Goal: Check status: Check status

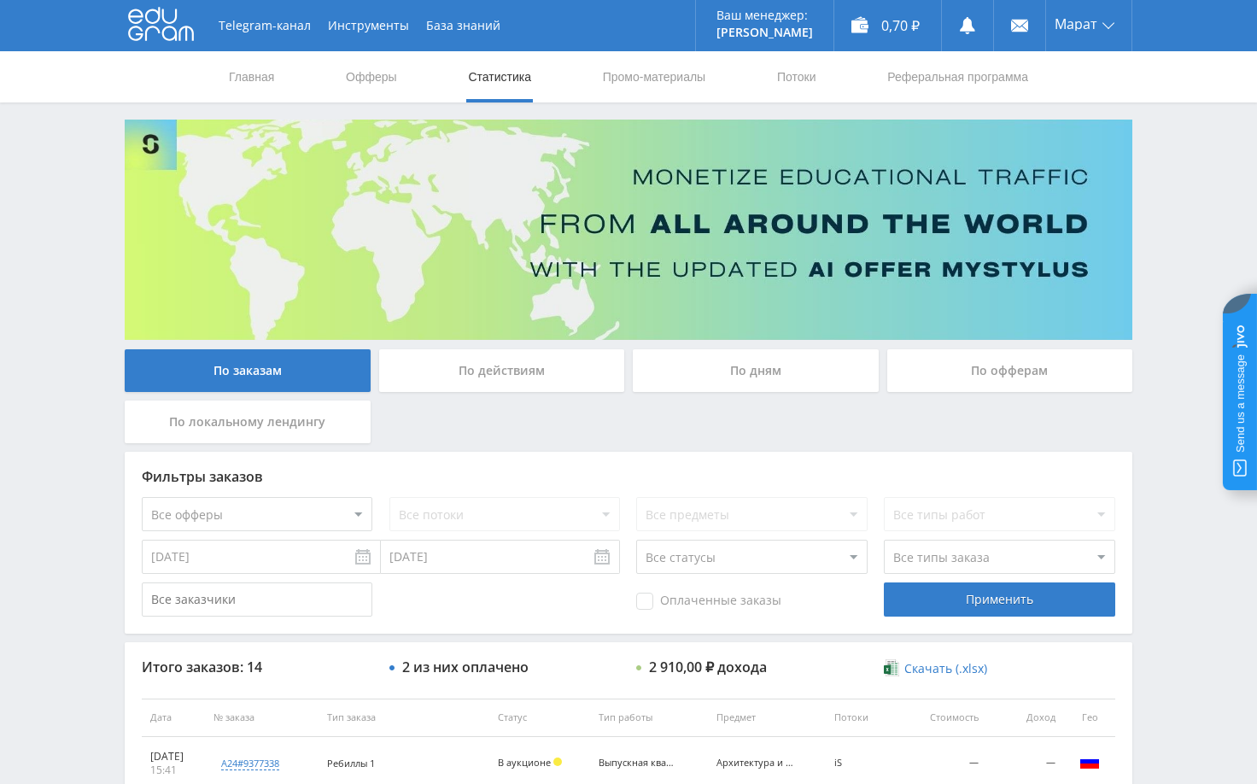
click at [1153, 482] on div "Telegram-канал Инструменты База знаний Ваш менеджер: [PERSON_NAME] Alex Online …" at bounding box center [628, 717] width 1257 height 1434
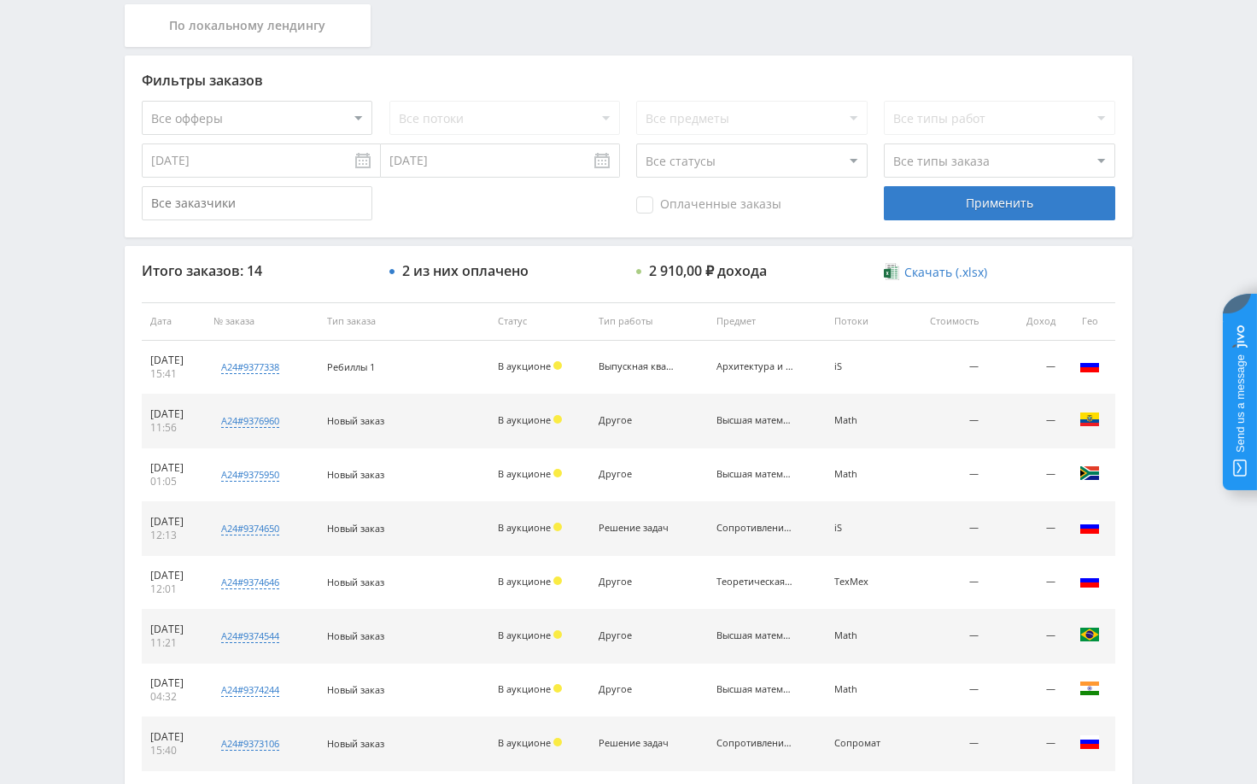
scroll to position [427, 0]
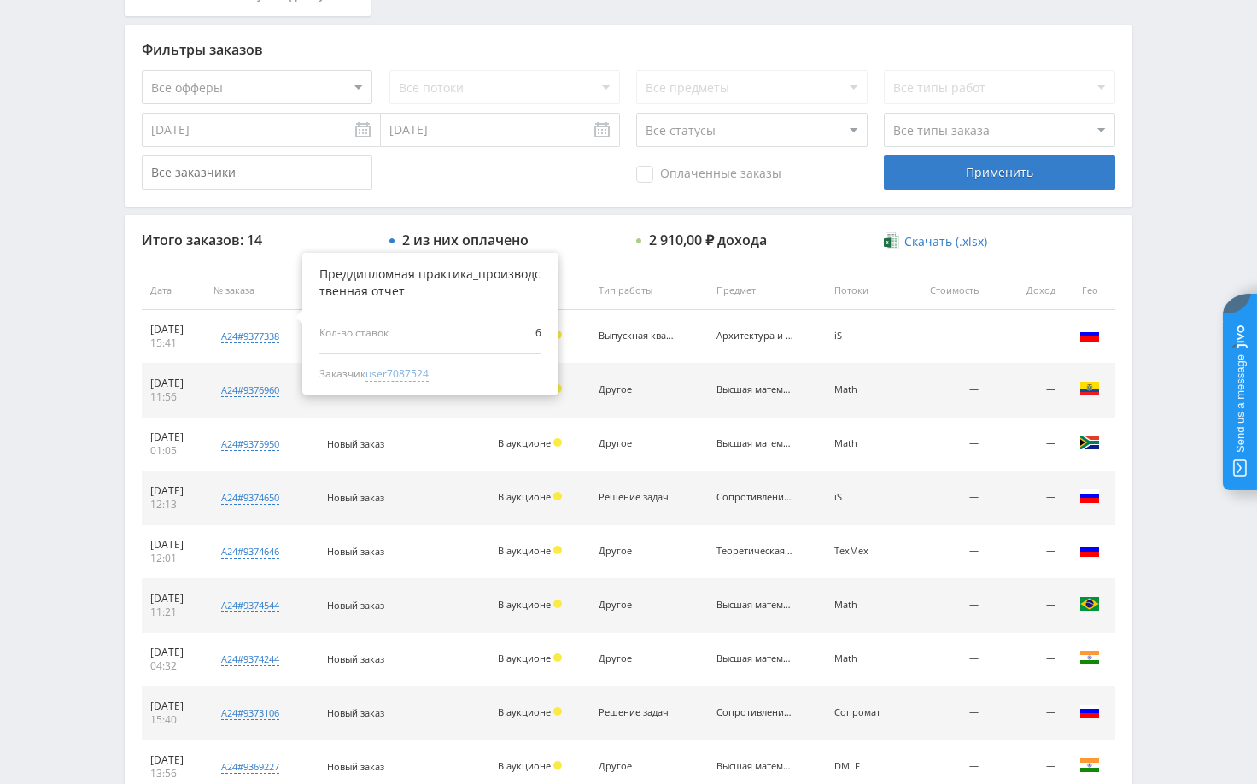
click at [423, 372] on span "user7087524" at bounding box center [397, 373] width 63 height 15
type input "[DATE]"
type input "user7087524"
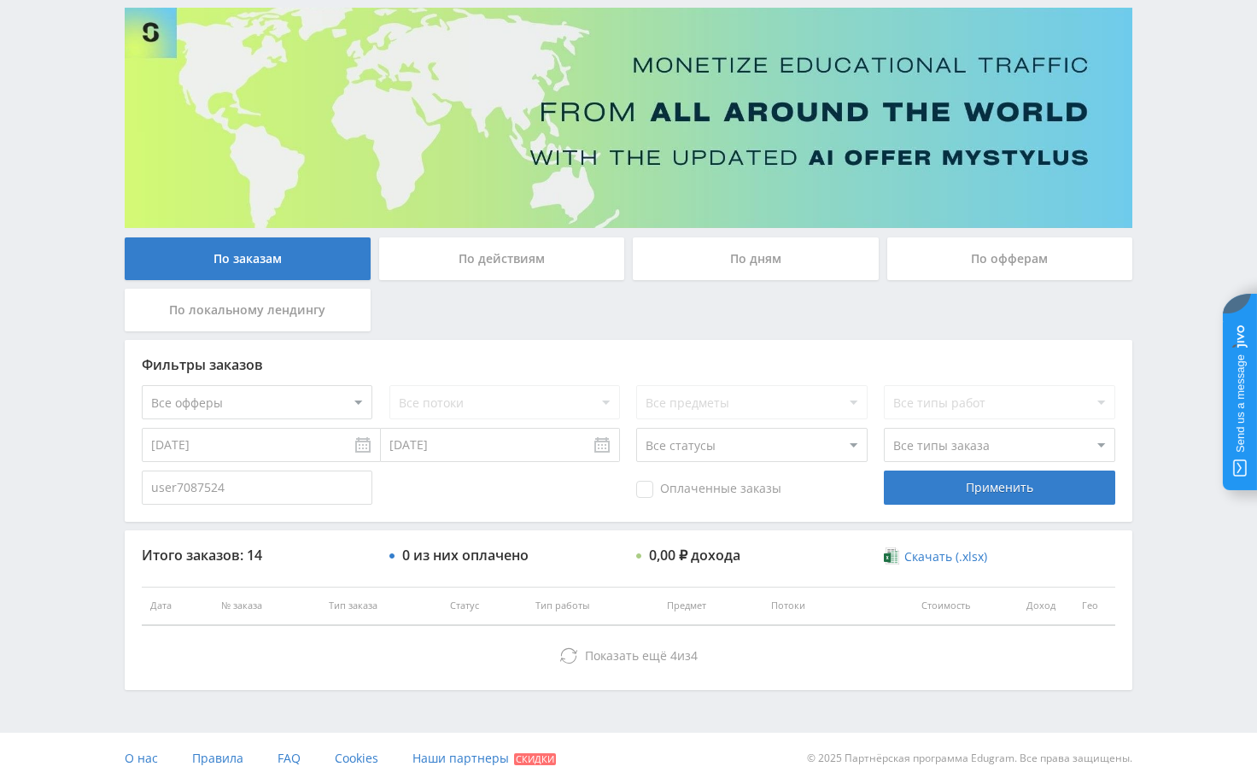
scroll to position [185, 0]
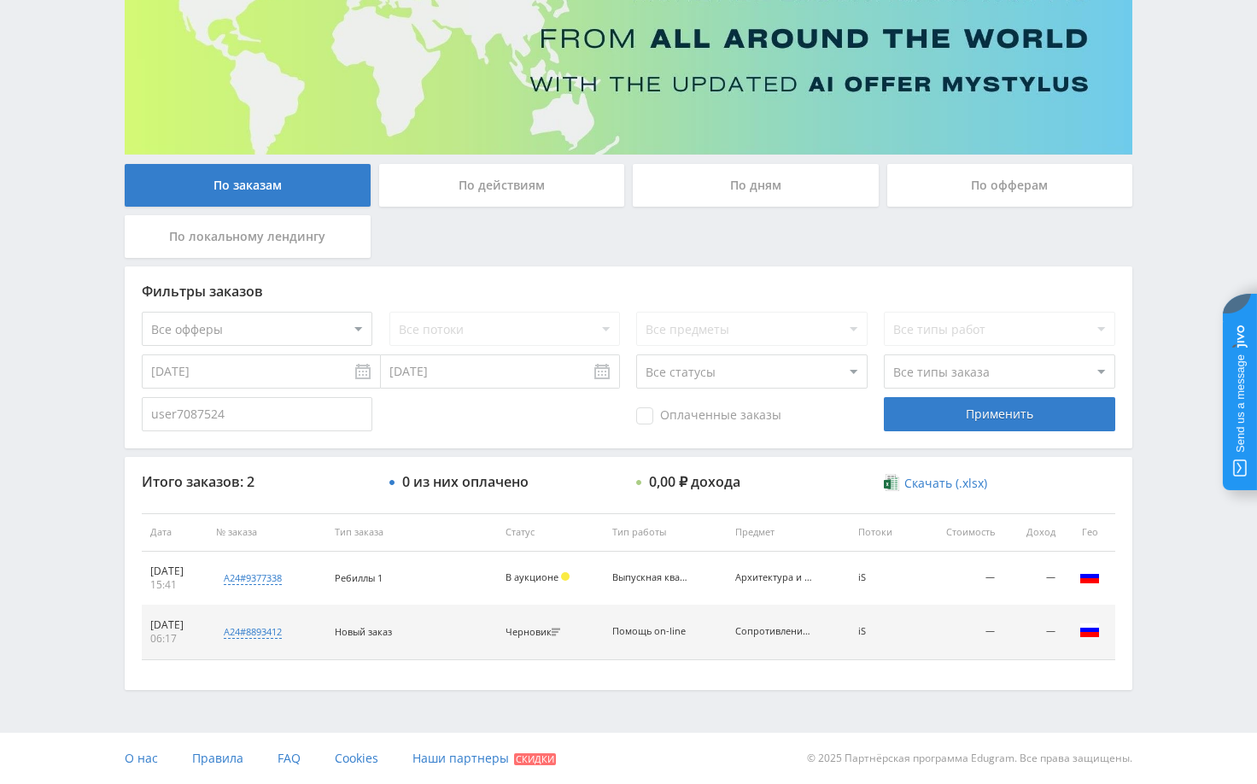
click at [1196, 605] on div "Telegram-канал Инструменты База знаний Ваш менеджер: [PERSON_NAME] Online @edug…" at bounding box center [628, 299] width 1257 height 969
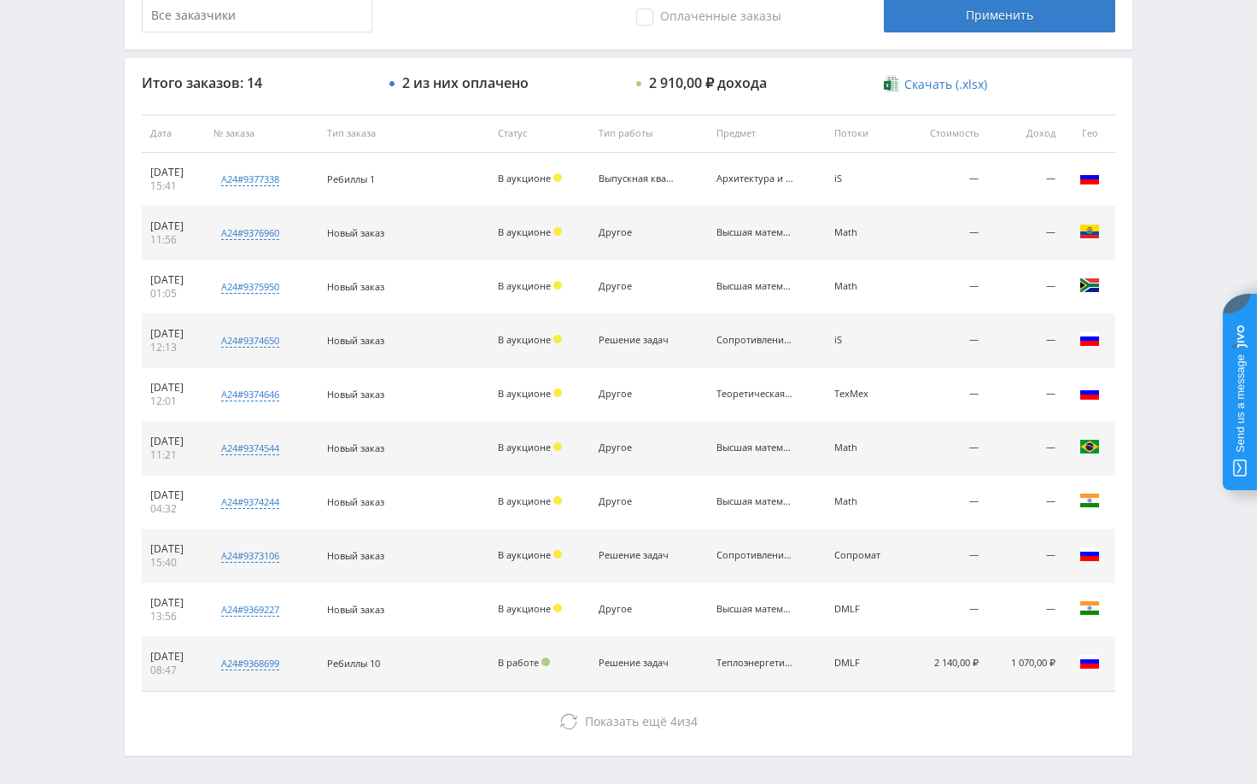
scroll to position [650, 0]
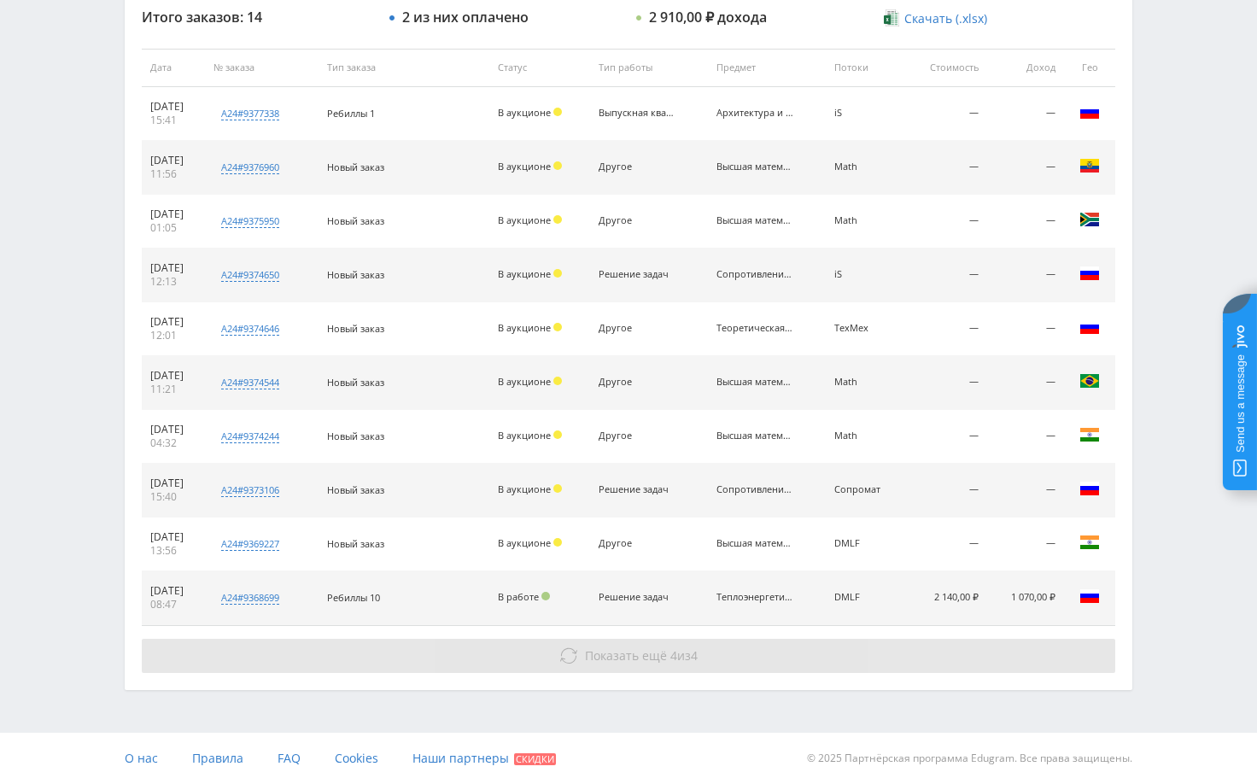
click at [759, 662] on button "Показать ещё 4 из 4" at bounding box center [629, 656] width 974 height 34
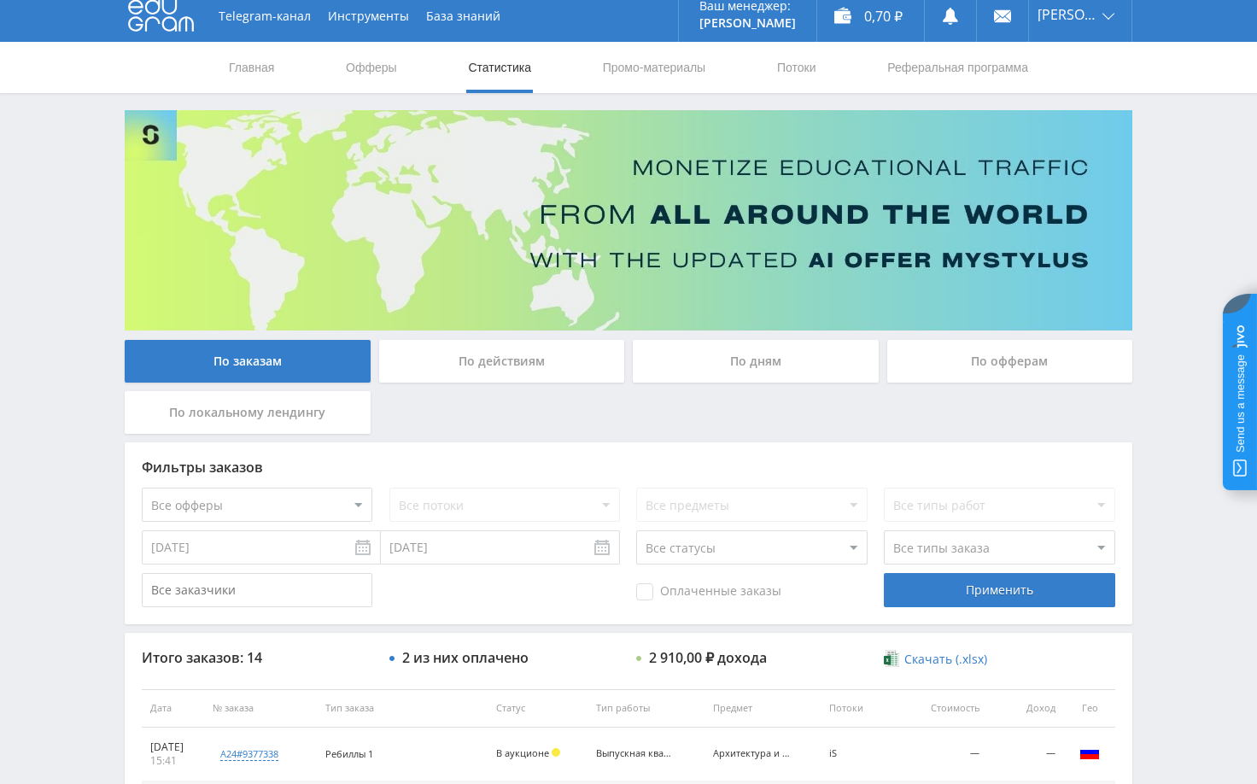
scroll to position [0, 0]
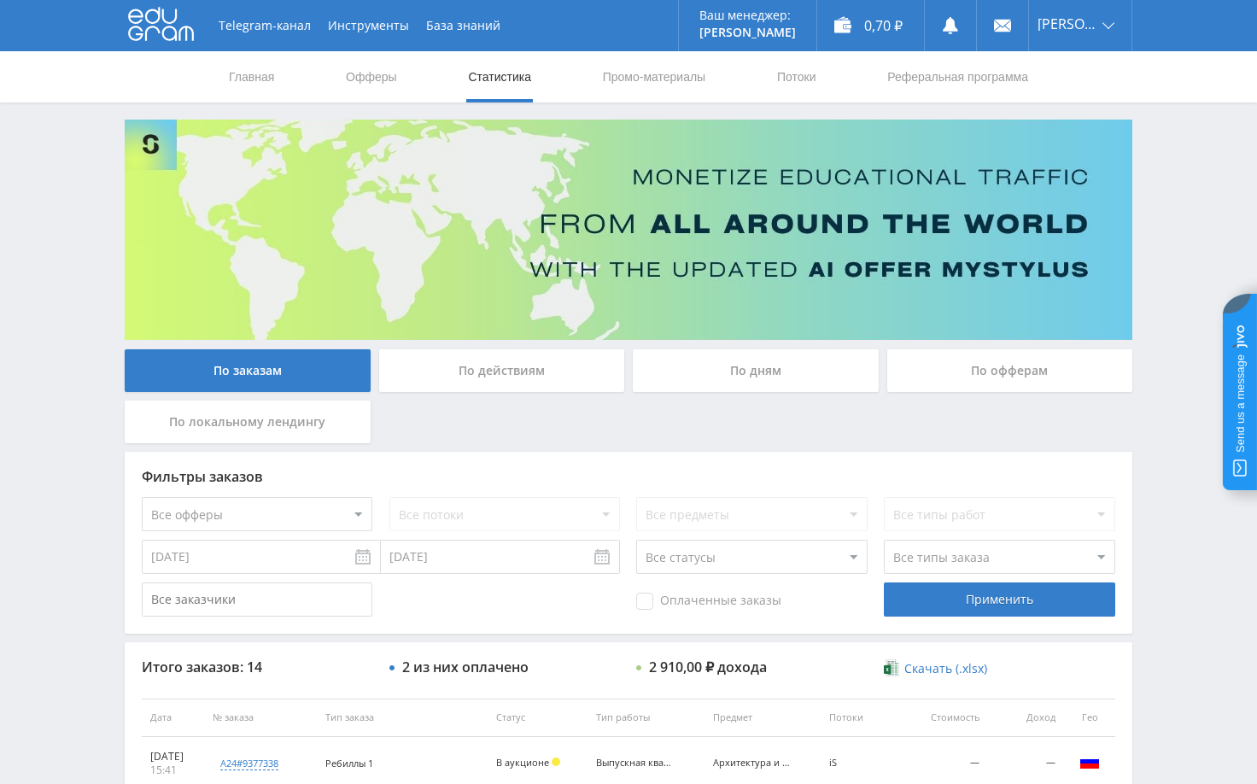
drag, startPoint x: 1186, startPoint y: 277, endPoint x: 1192, endPoint y: 297, distance: 21.4
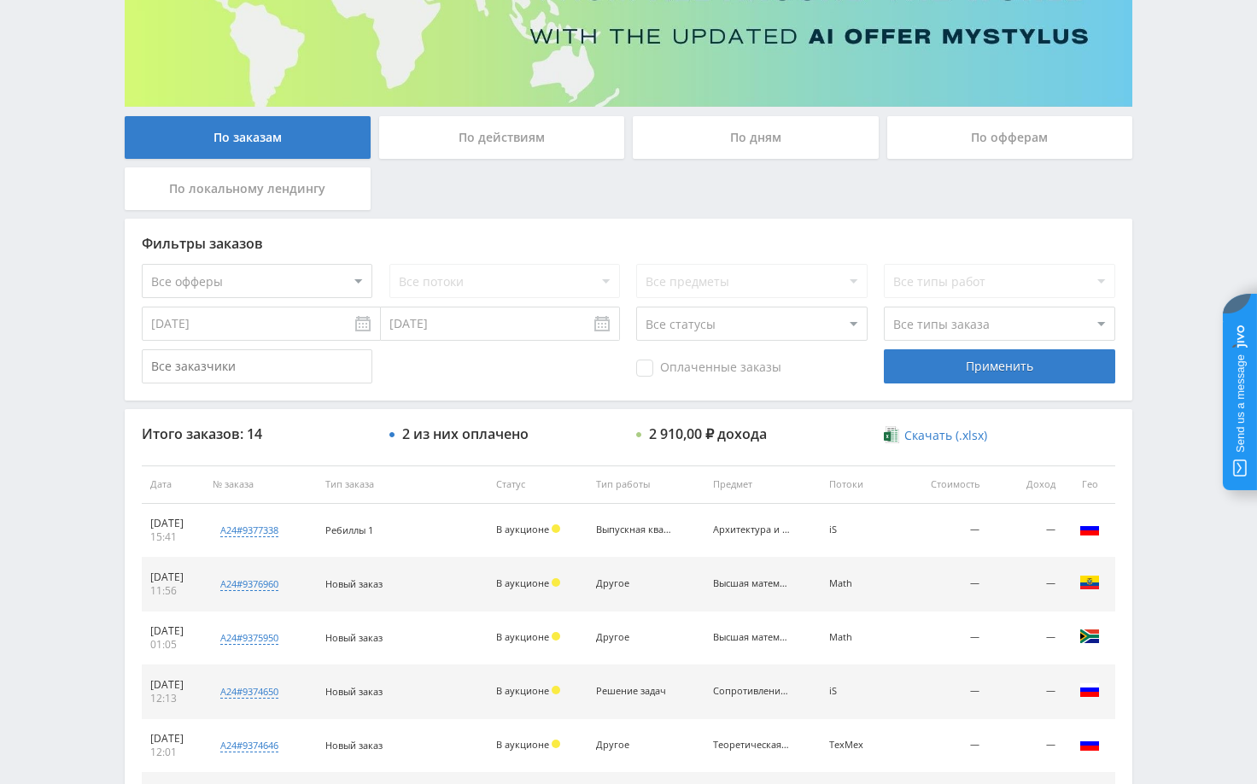
scroll to position [256, 0]
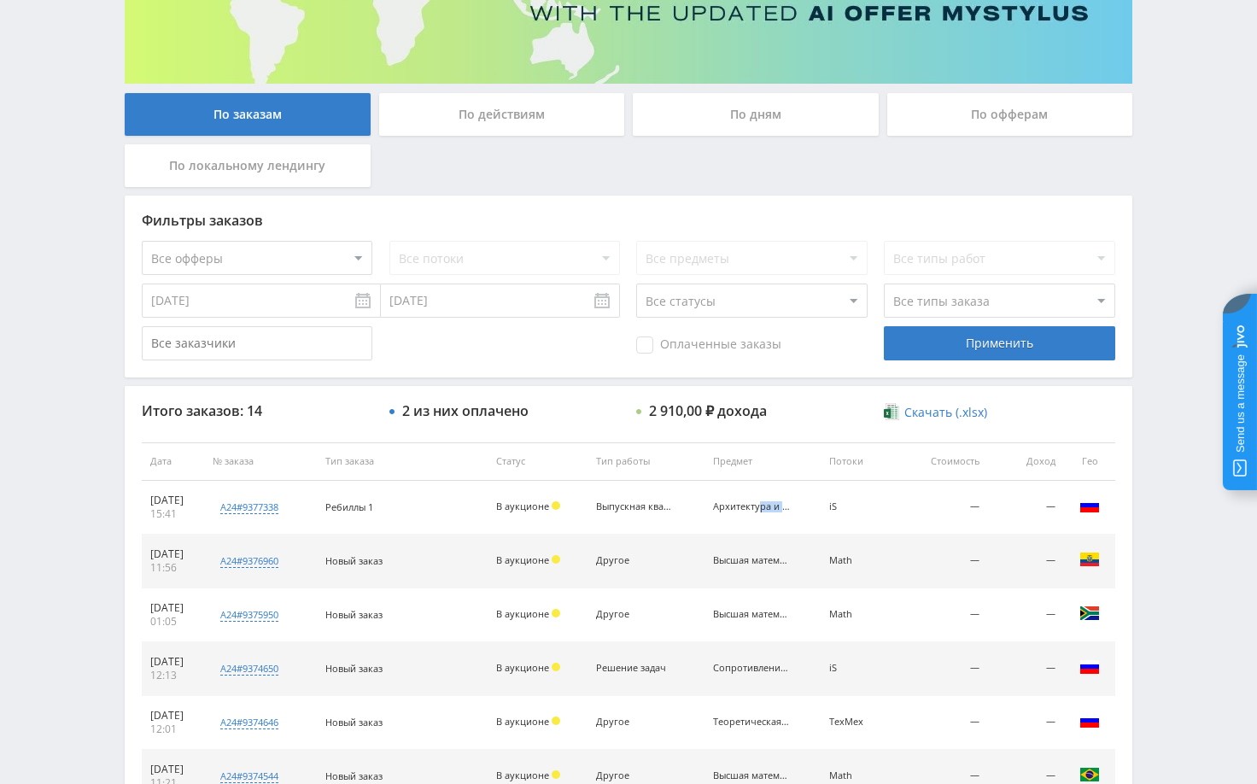
drag, startPoint x: 725, startPoint y: 506, endPoint x: 777, endPoint y: 513, distance: 52.5
click at [777, 513] on td "Архитектура и строительство" at bounding box center [763, 508] width 116 height 54
copy div "Архитектур"
click at [1150, 402] on div "Telegram-канал Инструменты База знаний Ваш менеджер: [PERSON_NAME] Online @edug…" at bounding box center [628, 551] width 1257 height 1615
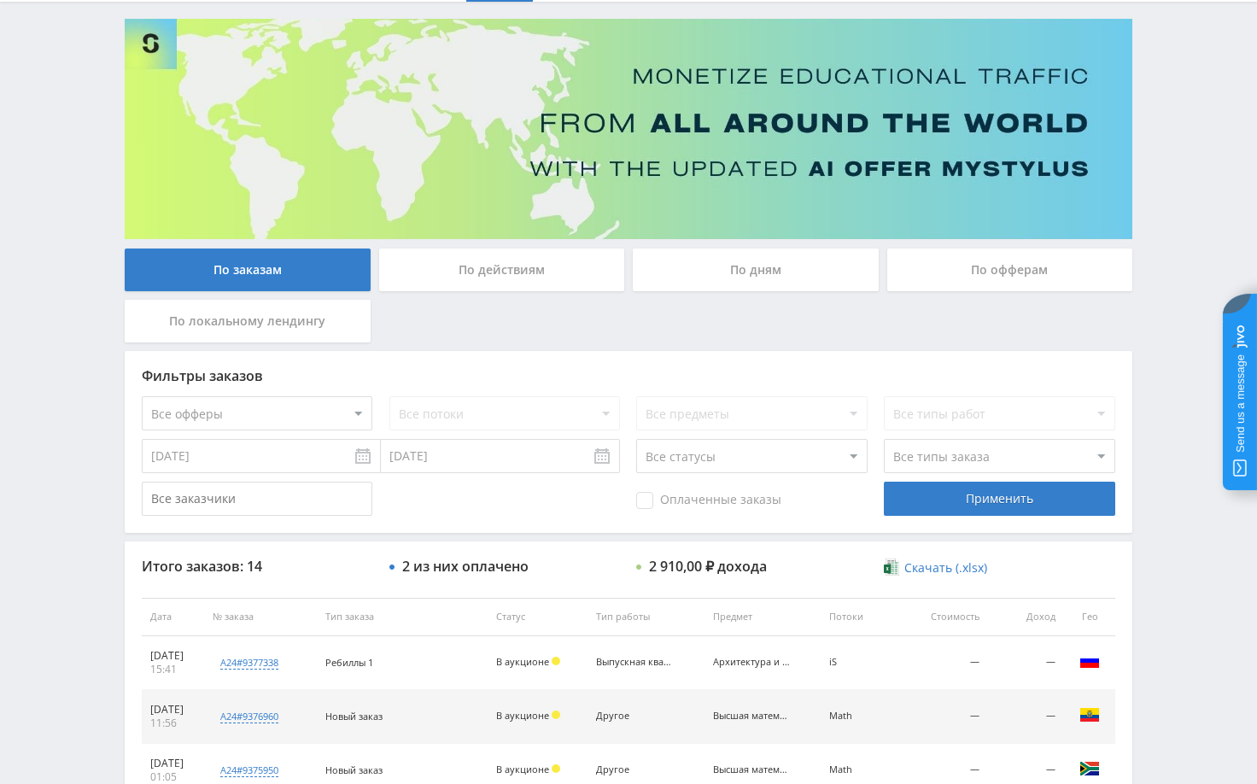
scroll to position [85, 0]
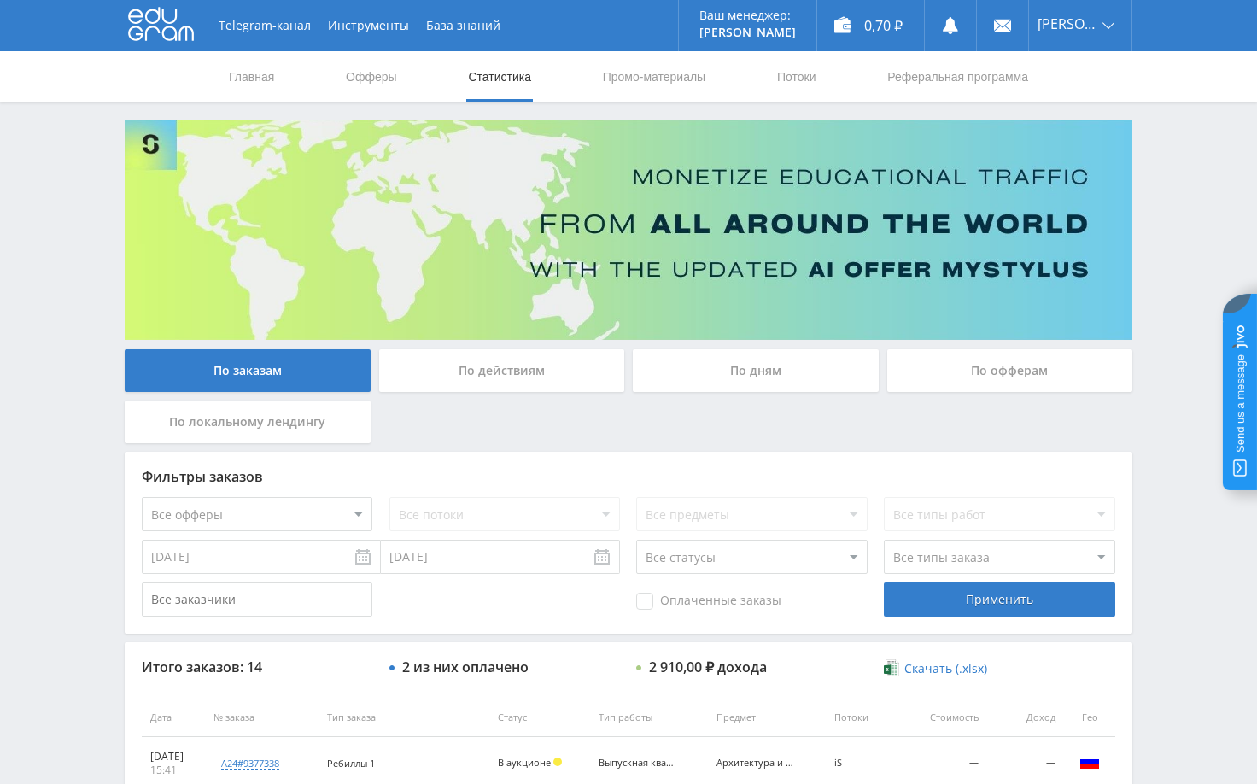
click at [1163, 379] on div "Telegram-канал Инструменты База знаний Ваш менеджер: [PERSON_NAME] Online @edug…" at bounding box center [628, 717] width 1257 height 1434
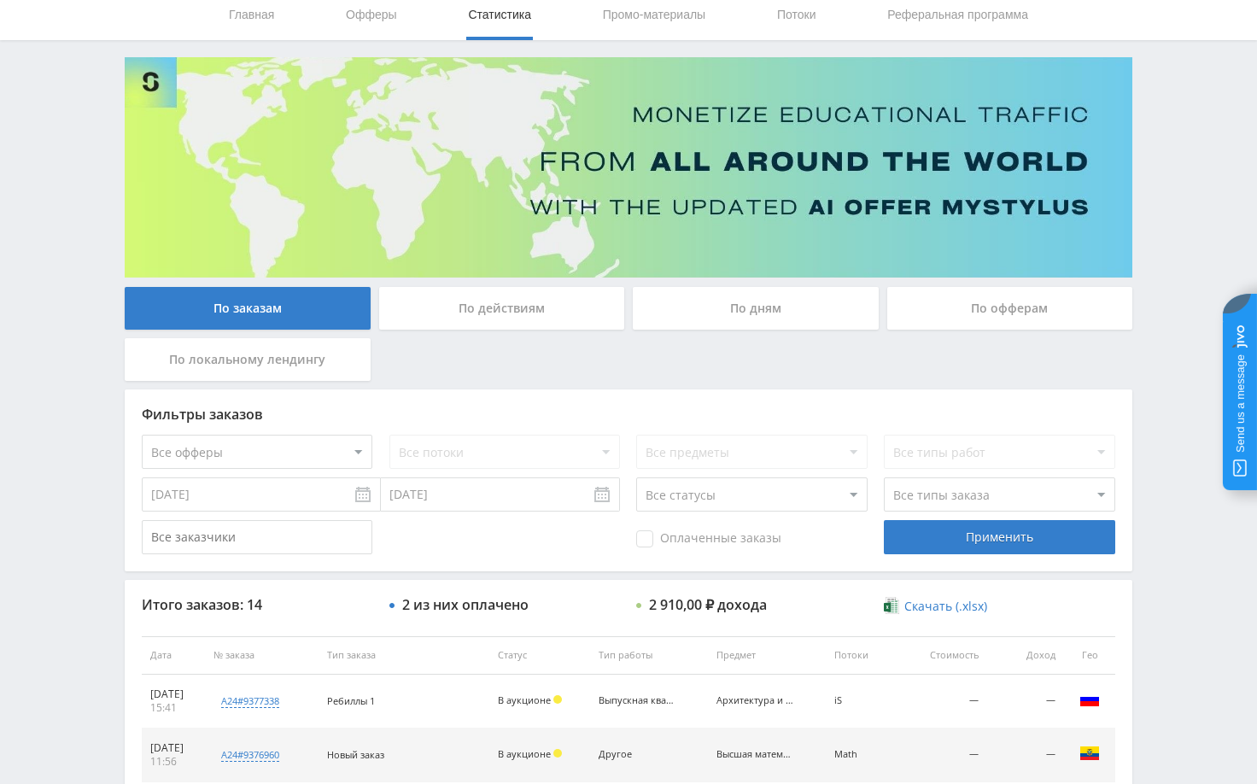
scroll to position [342, 0]
